Goal: Obtain resource: Download file/media

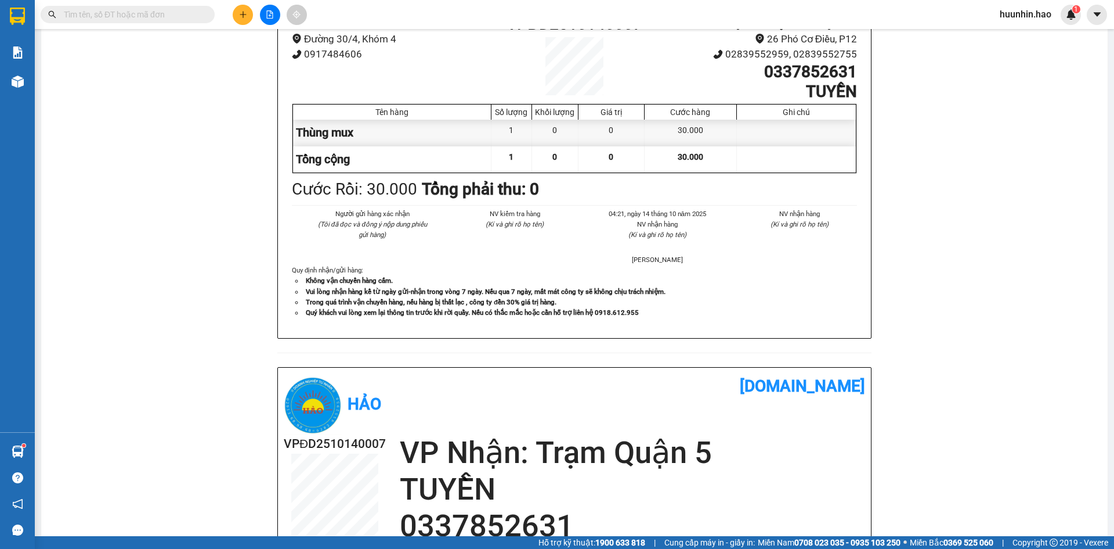
scroll to position [174, 0]
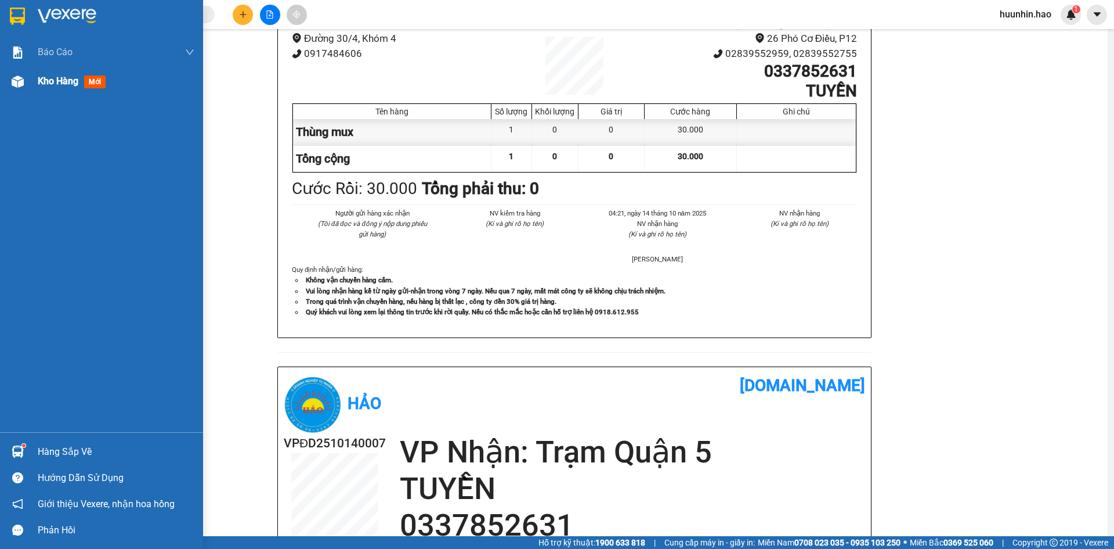
click at [43, 82] on span "Kho hàng" at bounding box center [58, 80] width 41 height 11
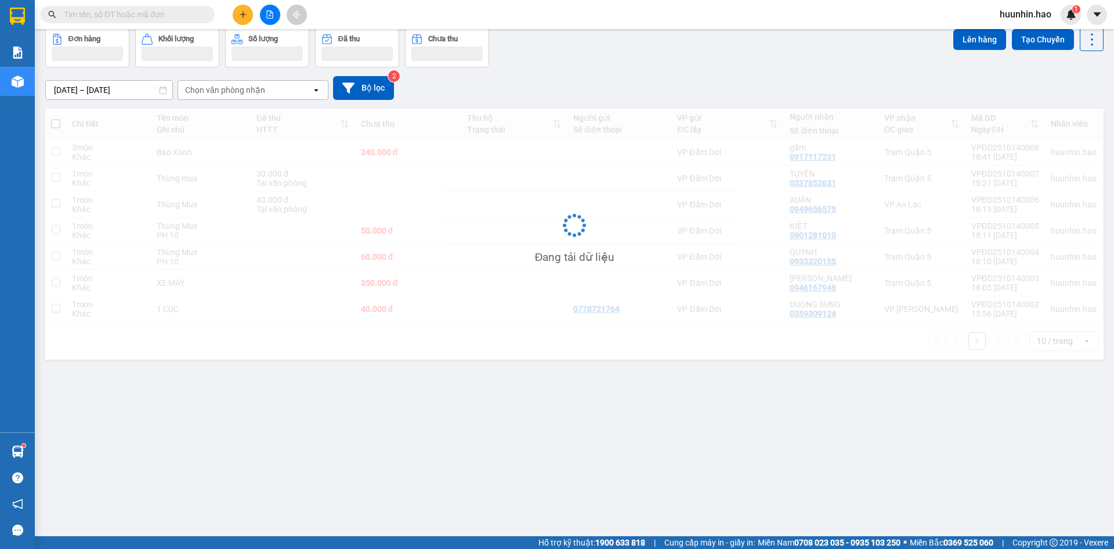
scroll to position [53, 0]
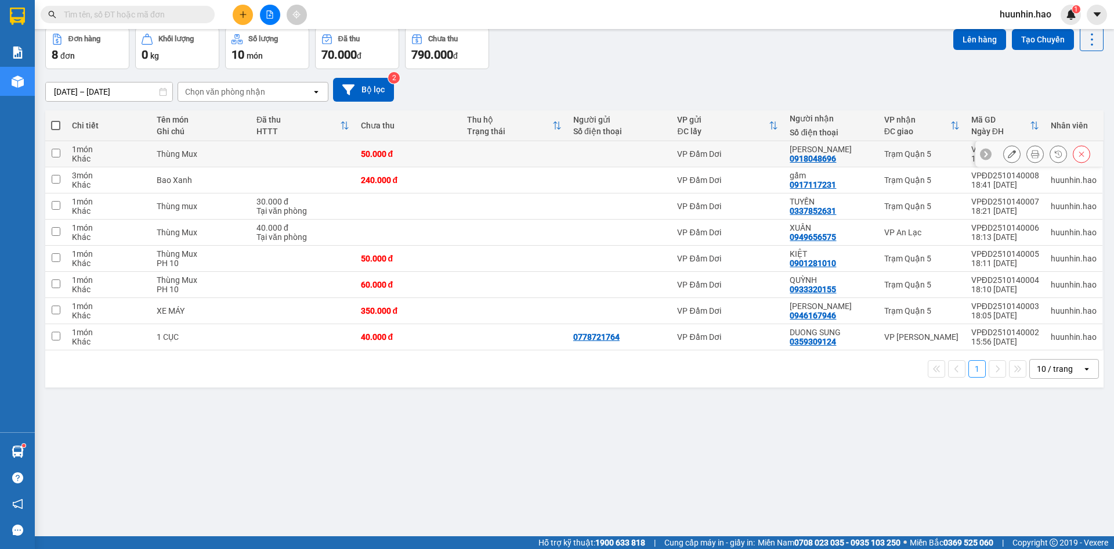
click at [1031, 155] on button at bounding box center [1035, 154] width 16 height 20
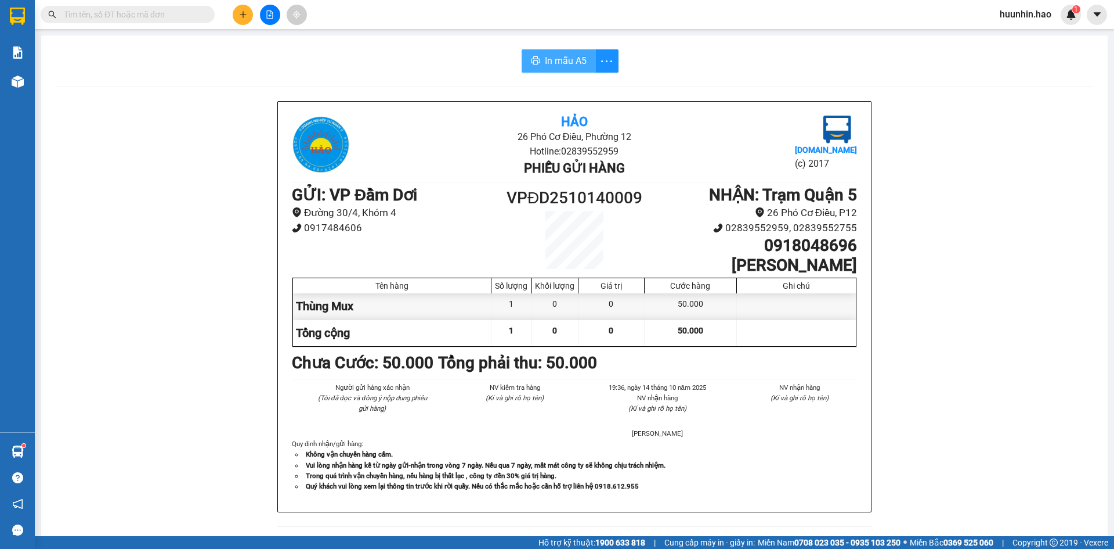
click at [579, 61] on span "In mẫu A5" at bounding box center [566, 60] width 42 height 15
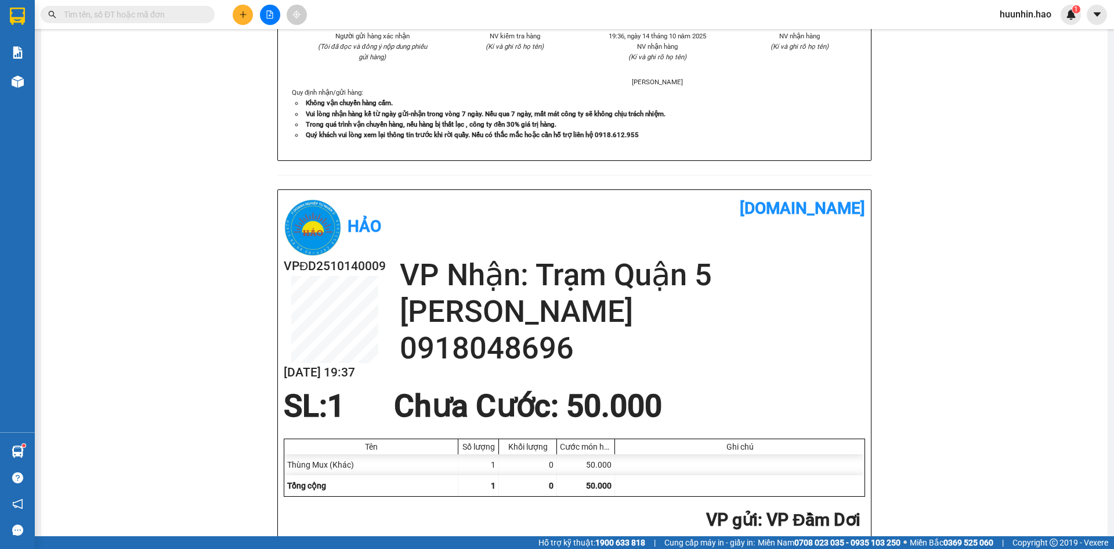
scroll to position [406, 0]
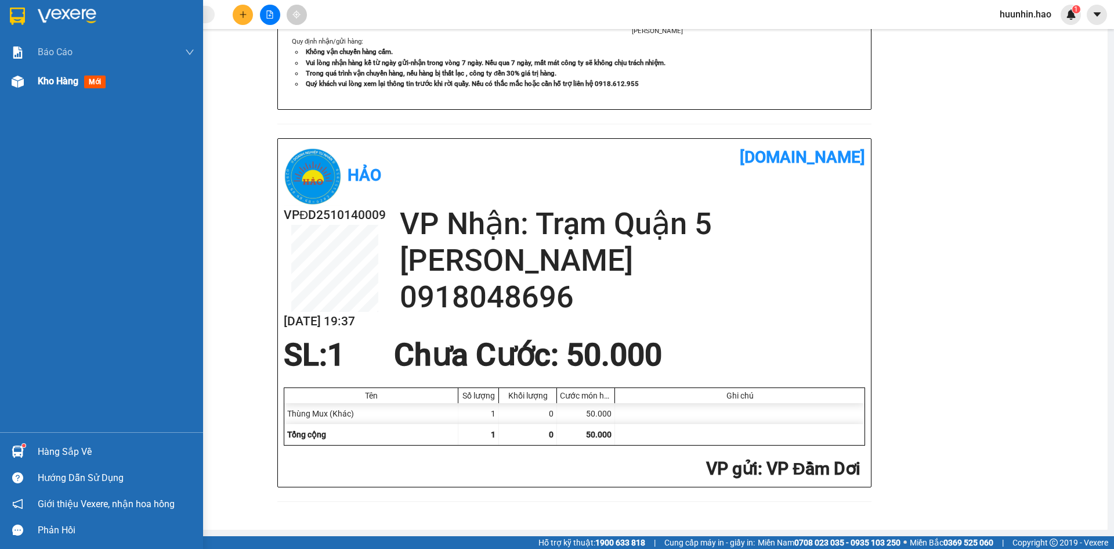
click at [78, 86] on span "Kho hàng" at bounding box center [58, 80] width 41 height 11
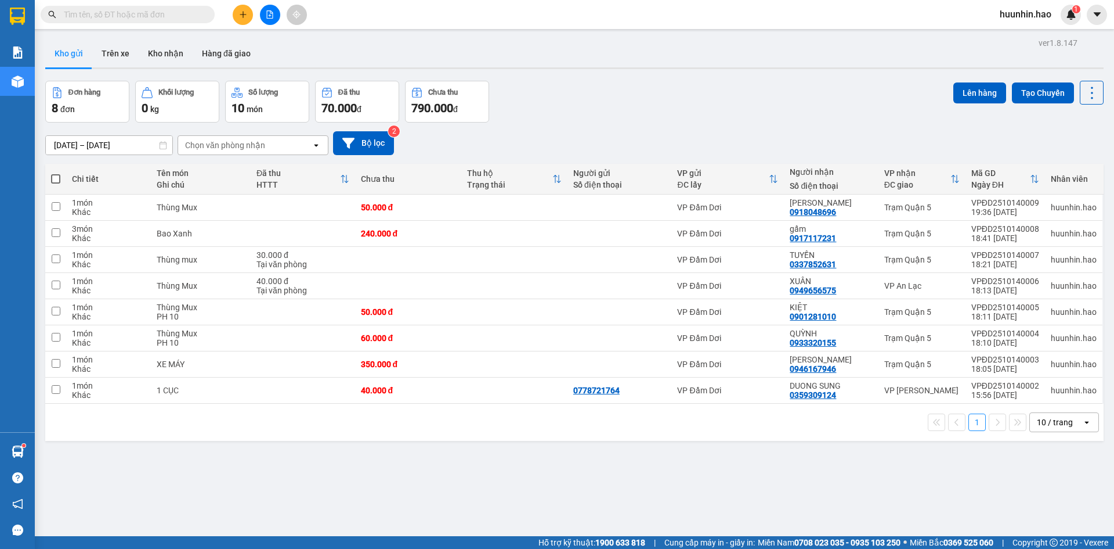
click at [77, 60] on button "Kho gửi" at bounding box center [68, 53] width 47 height 28
click at [76, 60] on button "Kho gửi" at bounding box center [68, 53] width 47 height 28
click at [88, 56] on button "Kho gửi" at bounding box center [68, 53] width 47 height 28
